Goal: Task Accomplishment & Management: Use online tool/utility

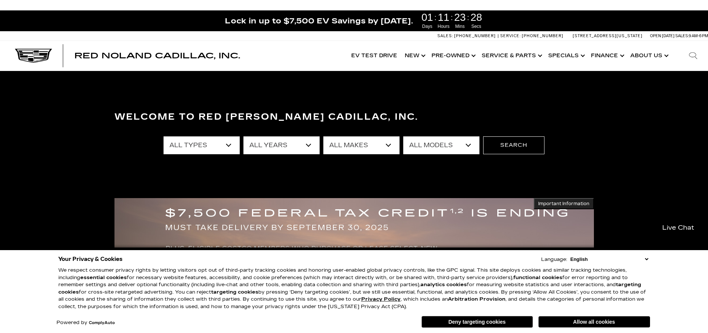
click at [568, 325] on button "Allow all cookies" at bounding box center [595, 321] width 112 height 11
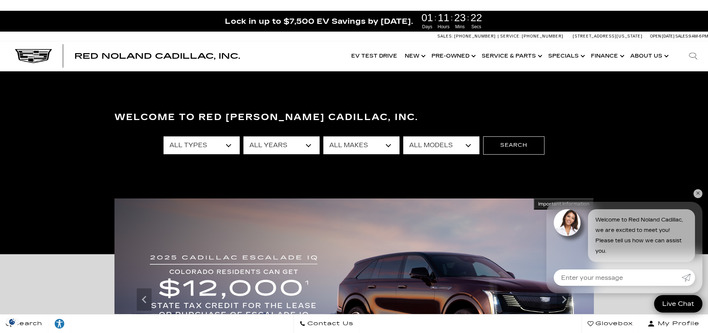
click at [698, 195] on link "✕" at bounding box center [698, 193] width 9 height 9
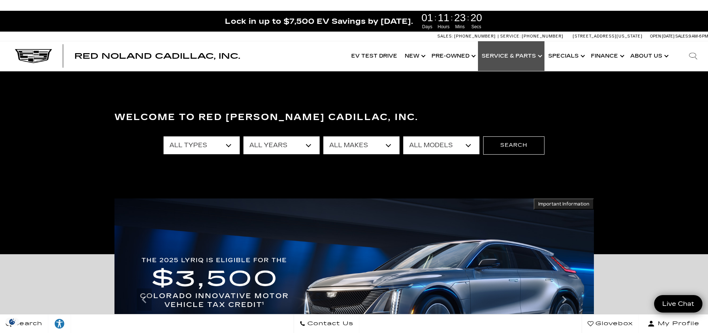
click at [495, 58] on link "Show Service & Parts" at bounding box center [511, 56] width 67 height 30
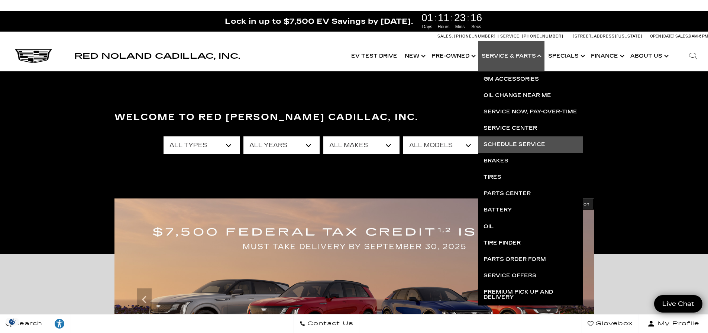
click at [508, 141] on link "Schedule Service" at bounding box center [530, 144] width 105 height 16
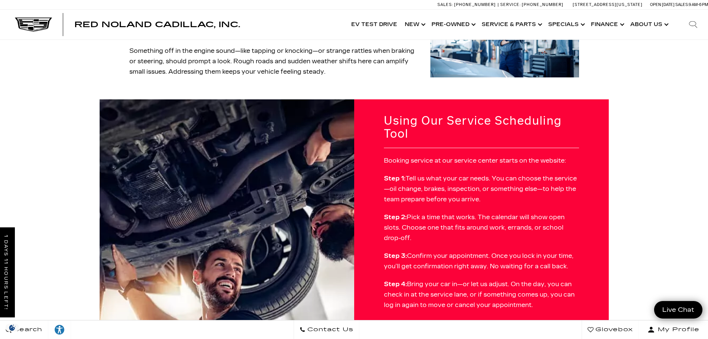
scroll to position [222, 0]
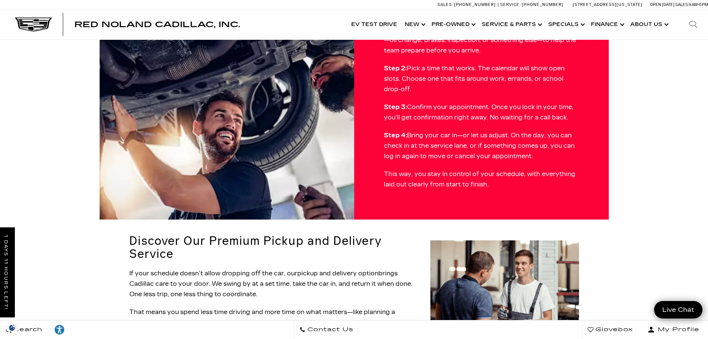
click at [421, 130] on p "Step 4: Bring your car in—or let us adjust. On the day, you can check in at the…" at bounding box center [481, 145] width 195 height 31
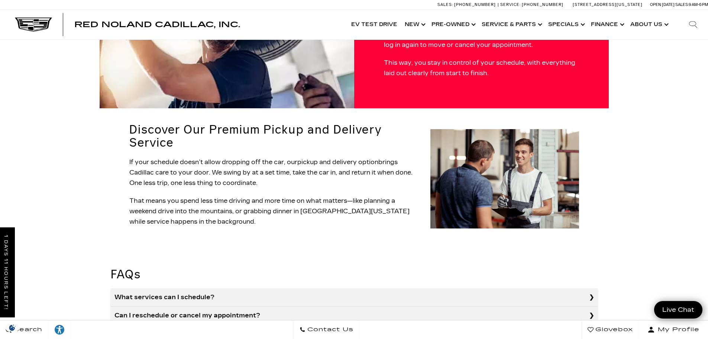
scroll to position [482, 0]
click at [593, 288] on summary "What services can I schedule?" at bounding box center [354, 297] width 487 height 18
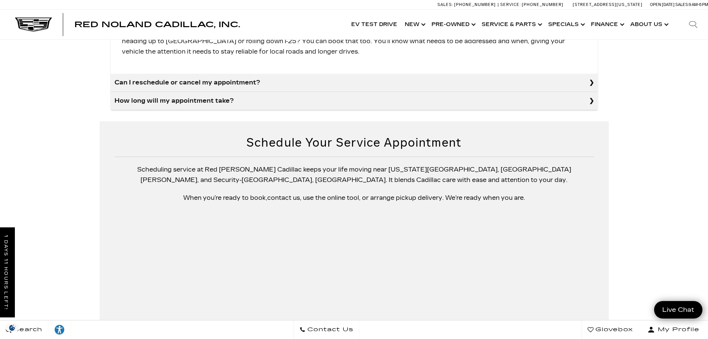
scroll to position [780, 0]
click at [342, 192] on p "When you’re ready to book, contact us , use the online tool, or arrange pickup …" at bounding box center [355, 197] width 480 height 10
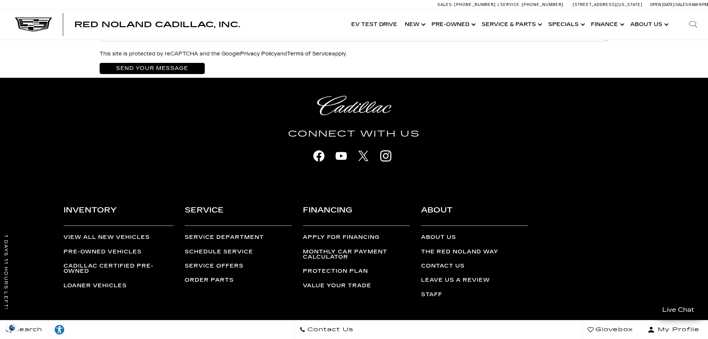
scroll to position [1324, 0]
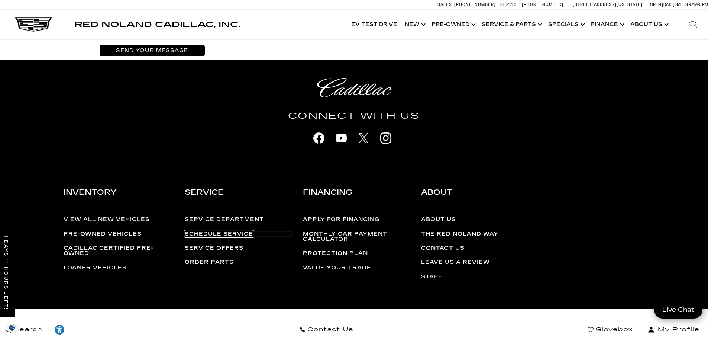
click at [240, 231] on link "Schedule Service" at bounding box center [238, 233] width 107 height 5
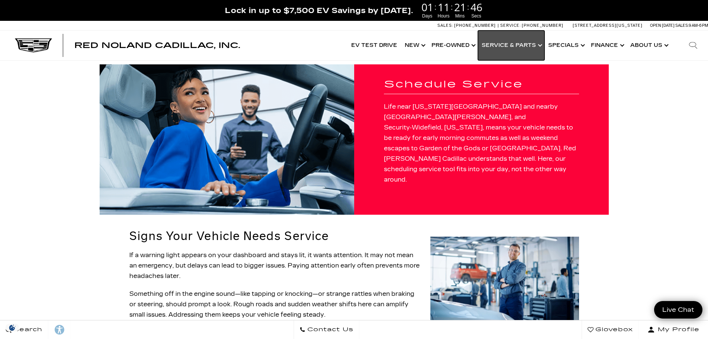
click at [519, 48] on link "Show Service & Parts" at bounding box center [511, 45] width 67 height 30
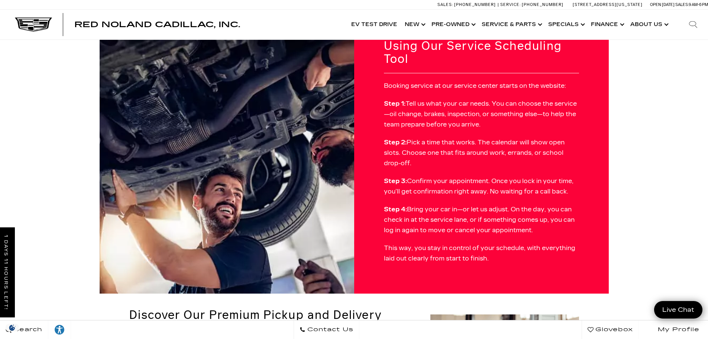
scroll to position [297, 0]
click at [668, 332] on span "My Profile" at bounding box center [677, 329] width 45 height 10
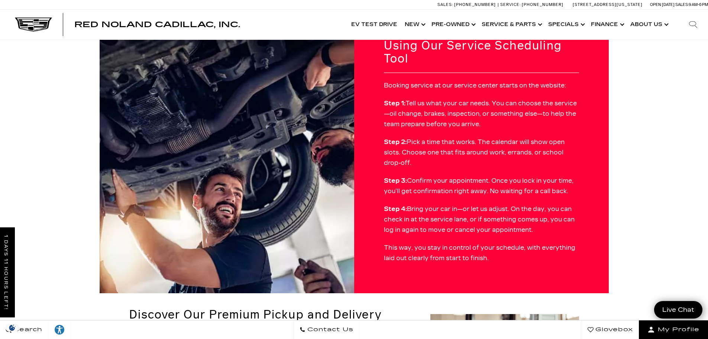
click at [682, 148] on div "Schedule Service Life near [US_STATE][GEOGRAPHIC_DATA] and nearby [GEOGRAPHIC_D…" at bounding box center [354, 278] width 708 height 1071
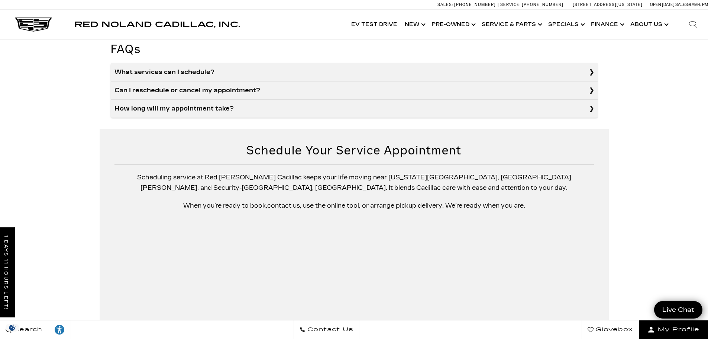
scroll to position [707, 0]
drag, startPoint x: 328, startPoint y: 159, endPoint x: 359, endPoint y: 158, distance: 31.6
click at [359, 201] on p "When you’re ready to book, contact us , use the online tool, or arrange pickup …" at bounding box center [355, 206] width 480 height 10
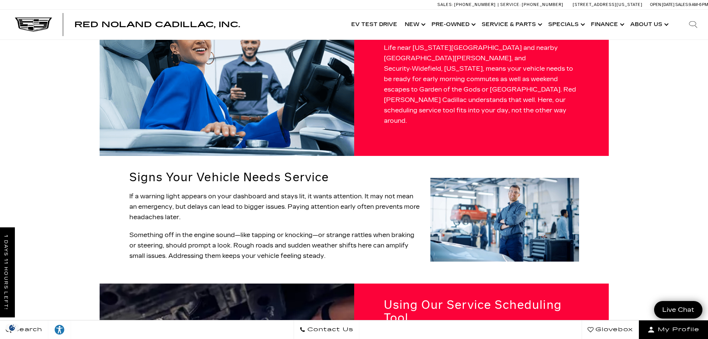
scroll to position [38, 0]
